Goal: Information Seeking & Learning: Learn about a topic

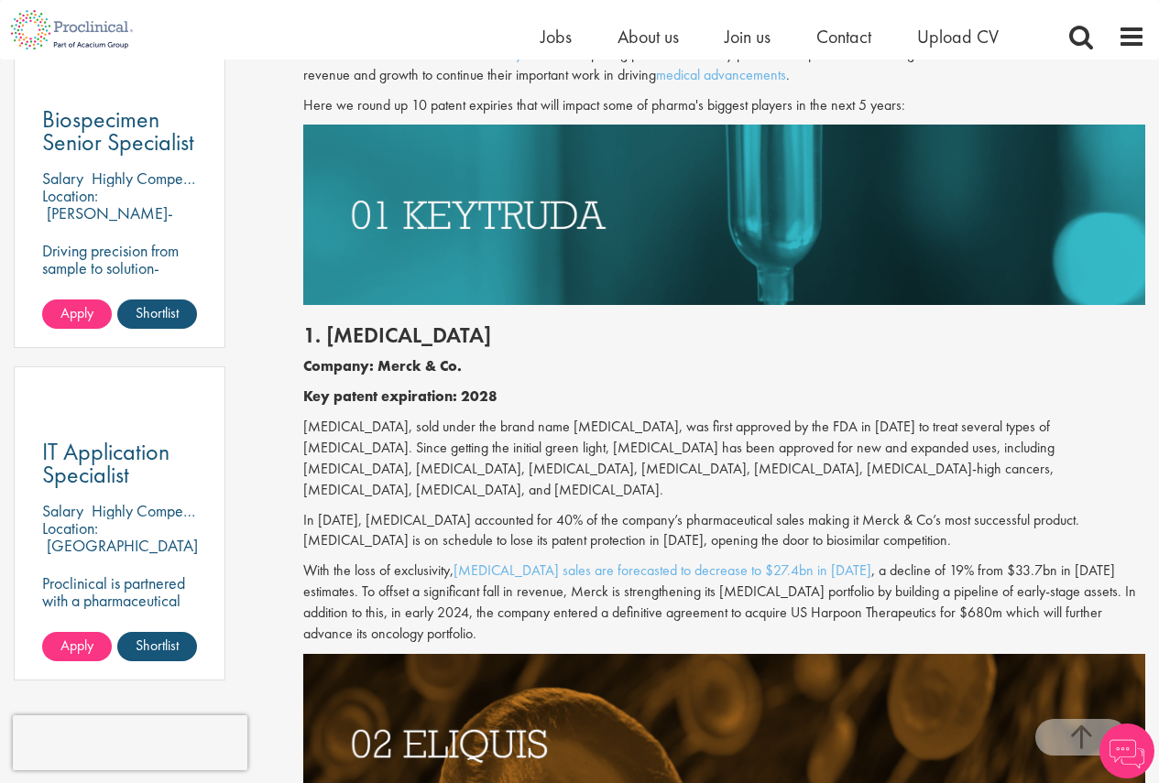
scroll to position [1068, 0]
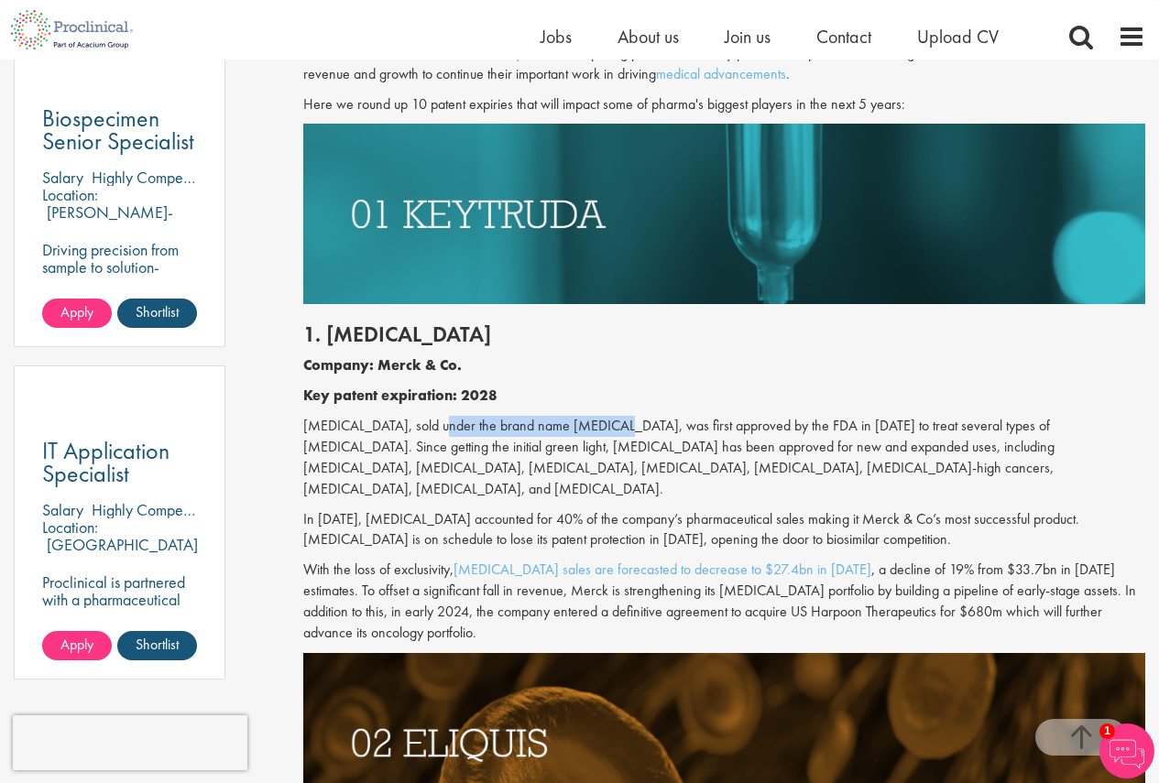
drag, startPoint x: 431, startPoint y: 424, endPoint x: 605, endPoint y: 416, distance: 174.3
click at [605, 416] on p "[MEDICAL_DATA], sold under the brand name [MEDICAL_DATA], was first approved by…" at bounding box center [724, 457] width 842 height 83
click at [611, 430] on p "[MEDICAL_DATA], sold under the brand name [MEDICAL_DATA], was first approved by…" at bounding box center [724, 457] width 842 height 83
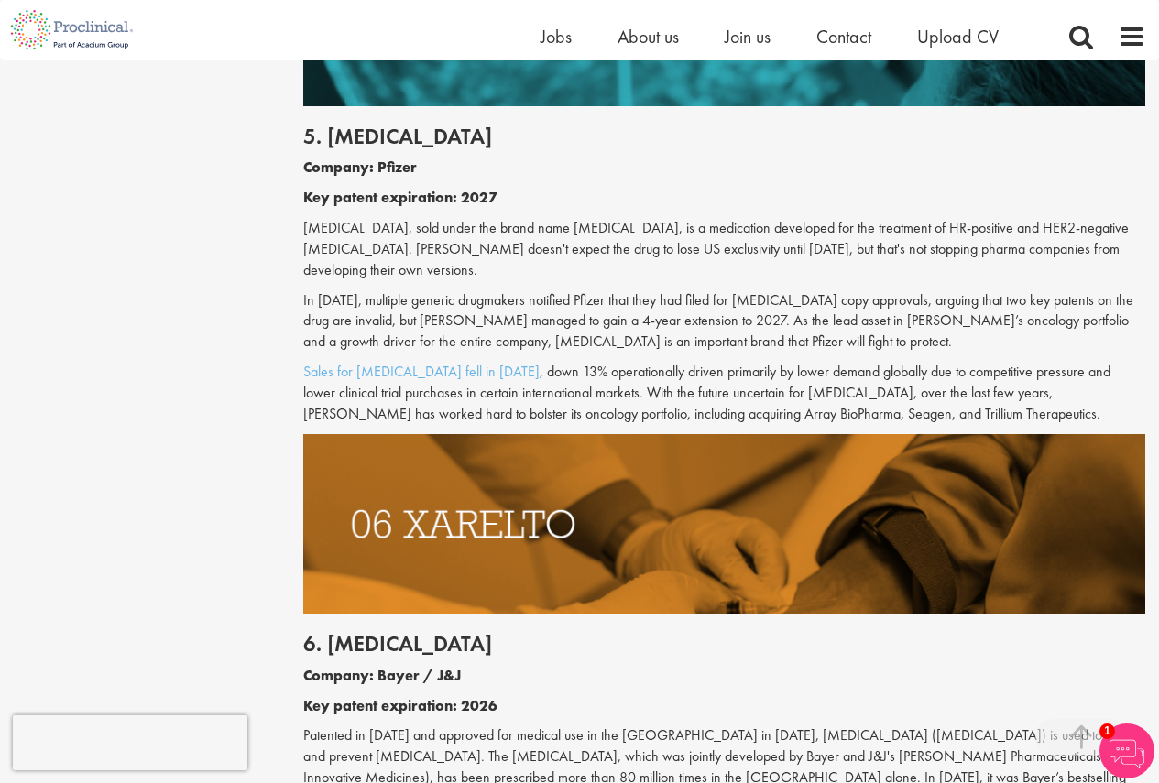
scroll to position [3359, 0]
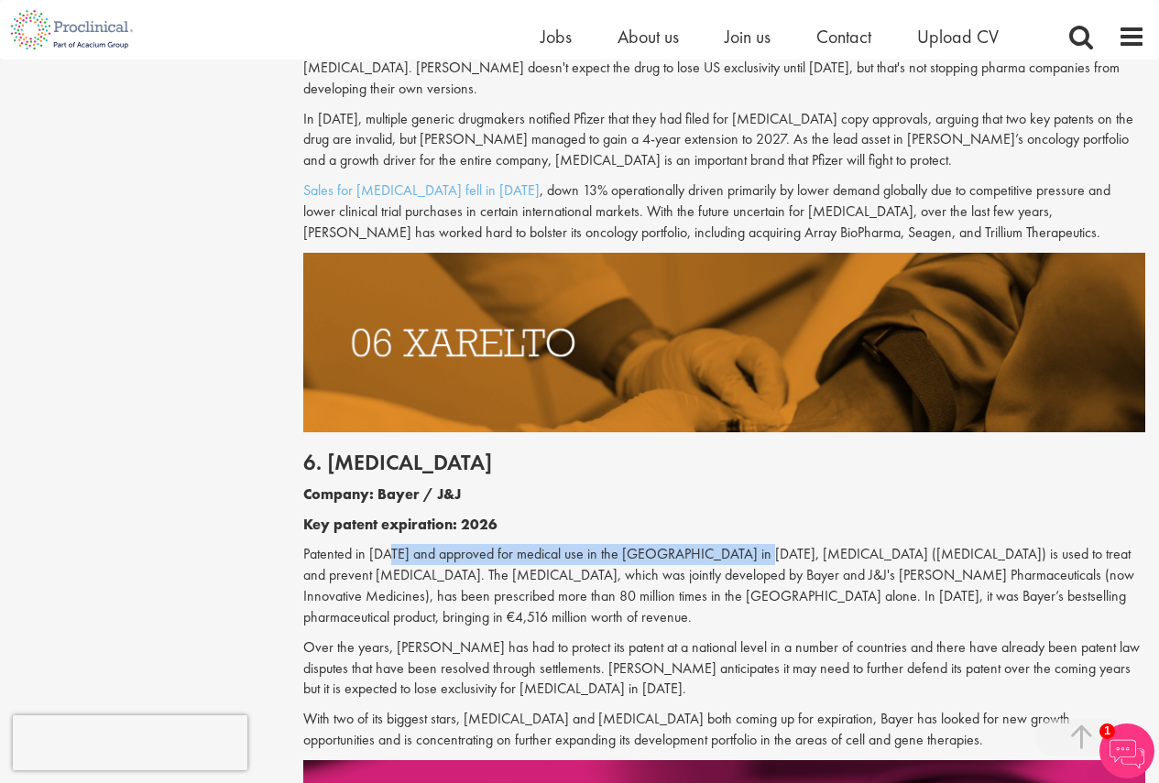
drag, startPoint x: 391, startPoint y: 497, endPoint x: 738, endPoint y: 493, distance: 346.4
click at [738, 544] on p "Patented in [DATE] and approved for medical use in the [GEOGRAPHIC_DATA] in [DA…" at bounding box center [724, 585] width 842 height 83
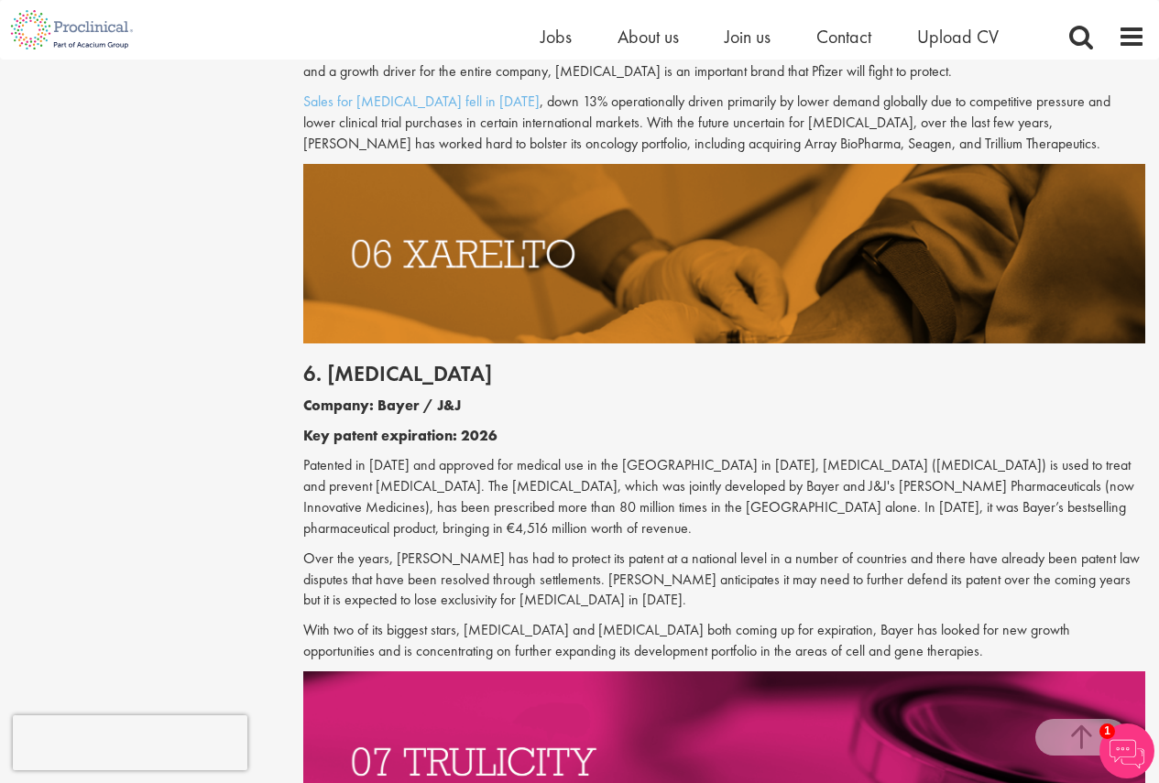
scroll to position [3467, 0]
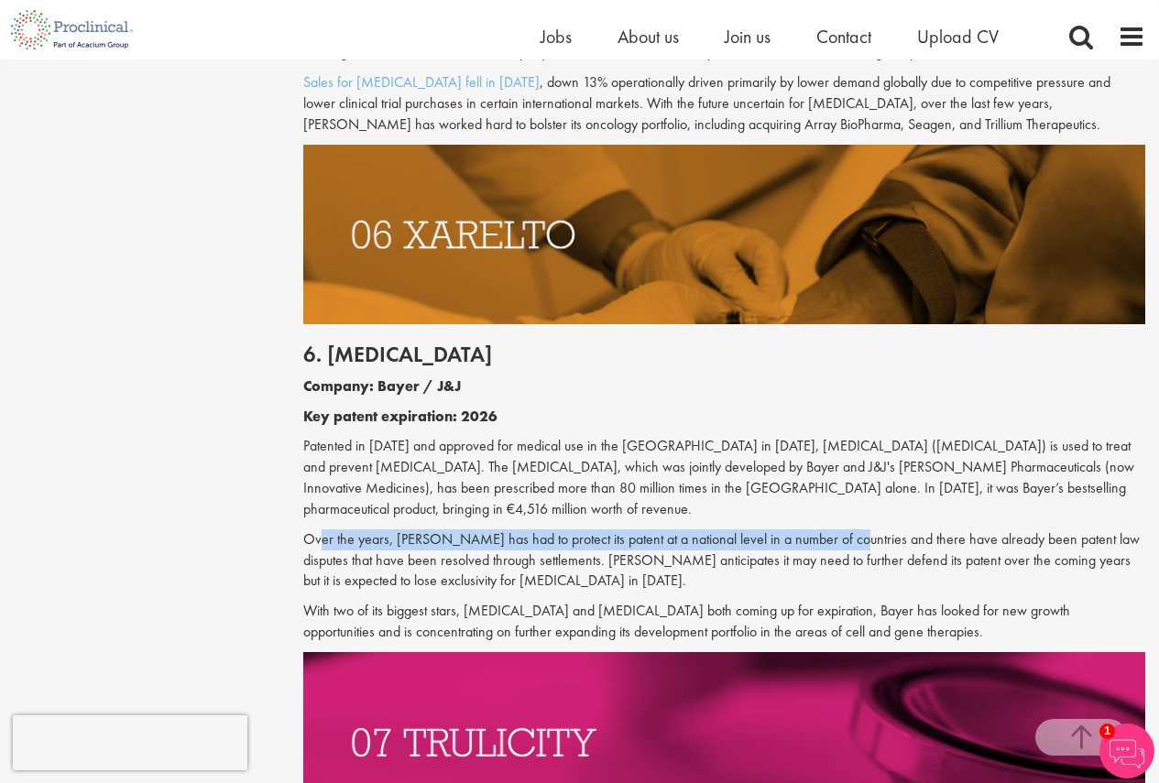
drag, startPoint x: 322, startPoint y: 452, endPoint x: 837, endPoint y: 454, distance: 515.9
click at [837, 530] on p "Over the years, [PERSON_NAME] has had to protect its patent at a national level…" at bounding box center [724, 561] width 842 height 63
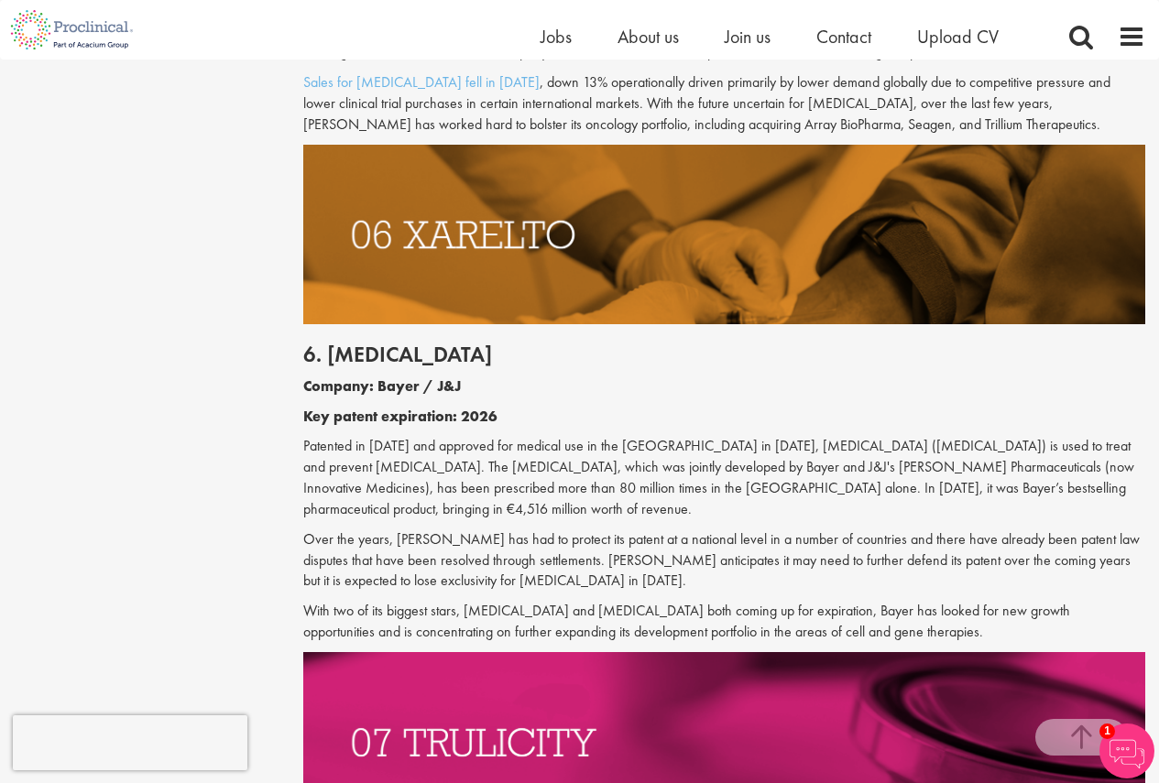
click at [529, 530] on p "Over the years, [PERSON_NAME] has had to protect its patent at a national level…" at bounding box center [724, 561] width 842 height 63
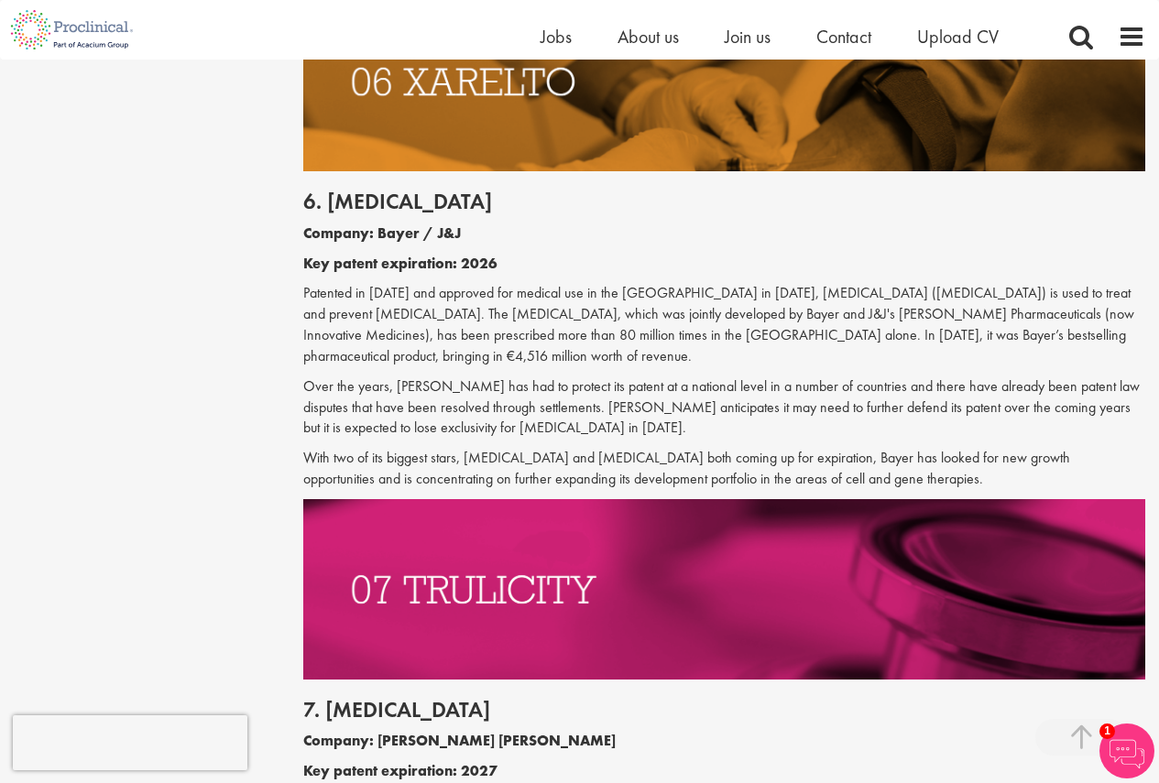
scroll to position [3621, 0]
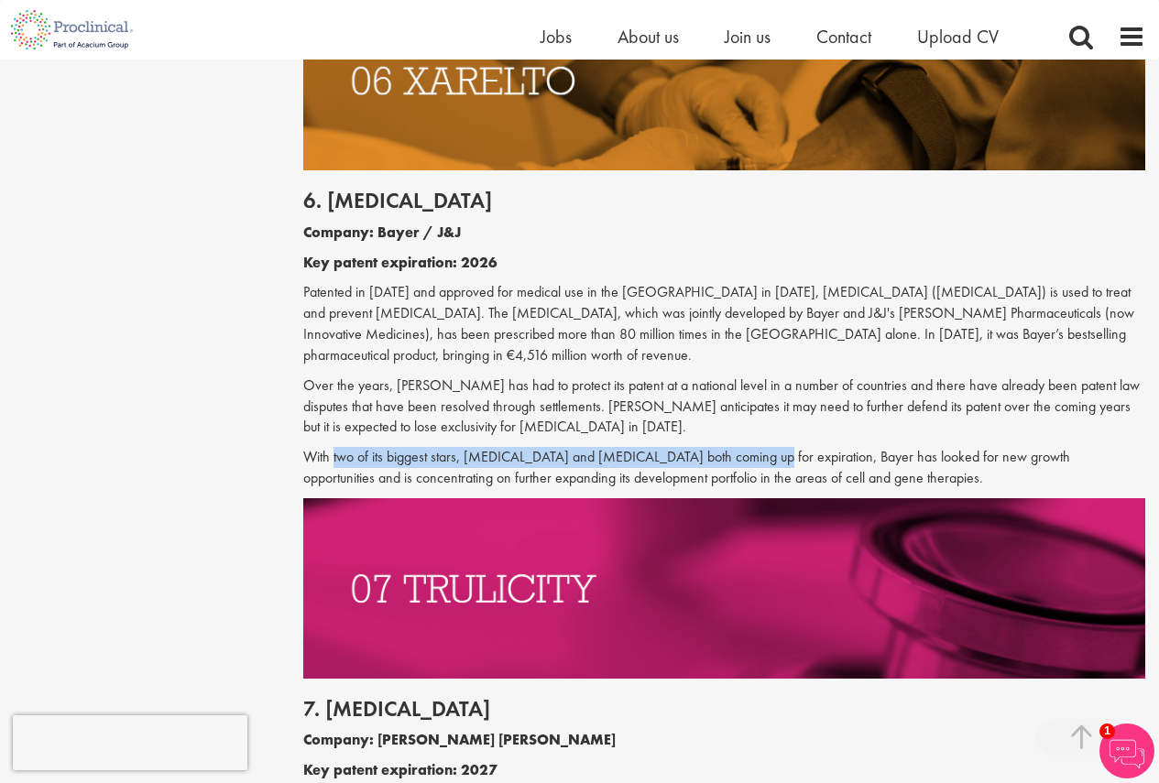
drag, startPoint x: 335, startPoint y: 374, endPoint x: 740, endPoint y: 368, distance: 405.0
click at [740, 447] on p "With two of its biggest stars, [MEDICAL_DATA] and [MEDICAL_DATA] both coming up…" at bounding box center [724, 468] width 842 height 42
click at [629, 376] on p "Over the years, [PERSON_NAME] has had to protect its patent at a national level…" at bounding box center [724, 407] width 842 height 63
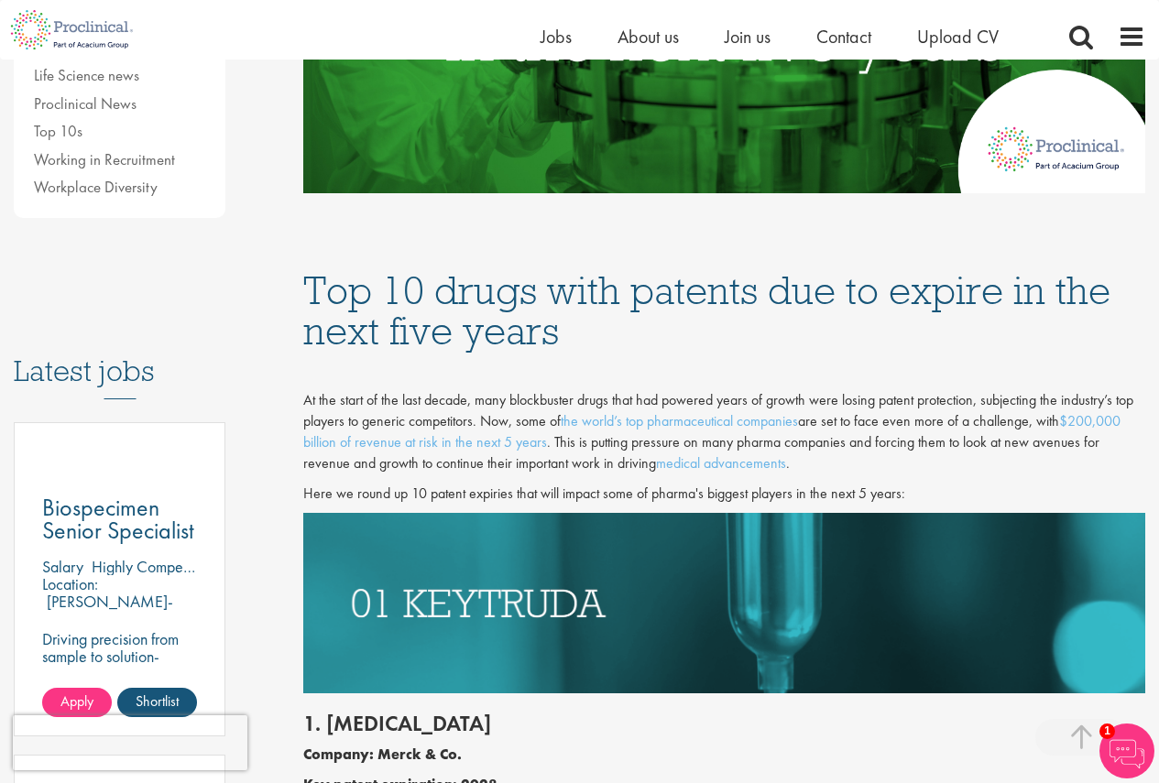
scroll to position [677, 0]
